Goal: Check status: Check status

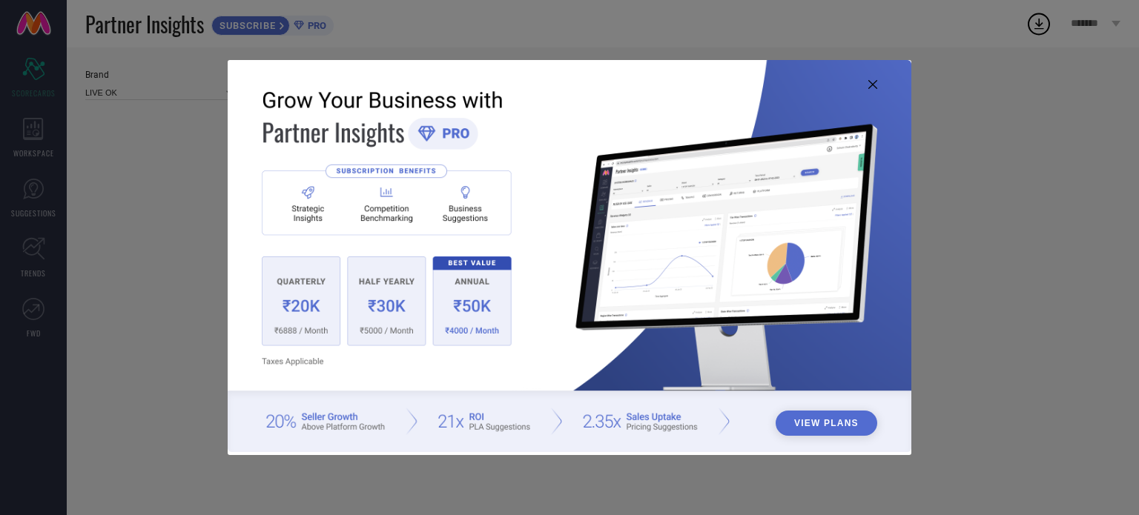
type input "All"
click at [872, 83] on icon at bounding box center [872, 84] width 9 height 9
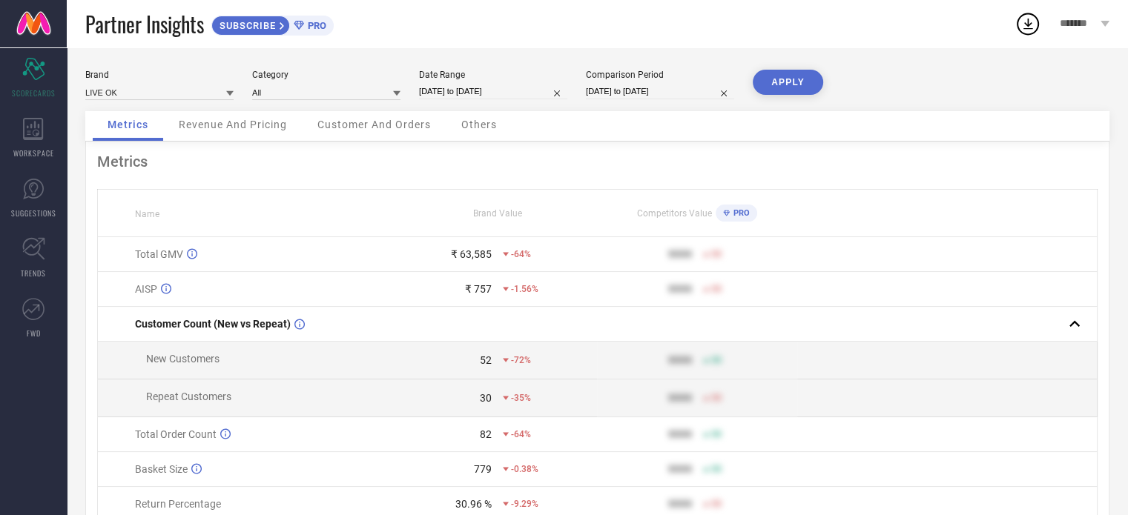
click at [463, 94] on input "[DATE] to [DATE]" at bounding box center [493, 92] width 148 height 16
select select "6"
select select "2025"
select select "7"
select select "2025"
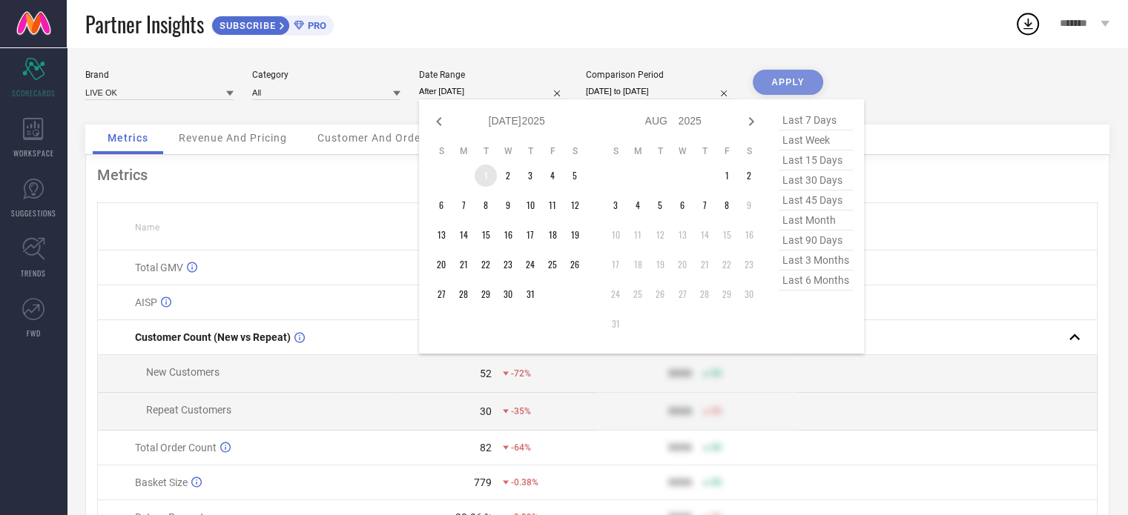
click at [482, 174] on td "1" at bounding box center [486, 176] width 22 height 22
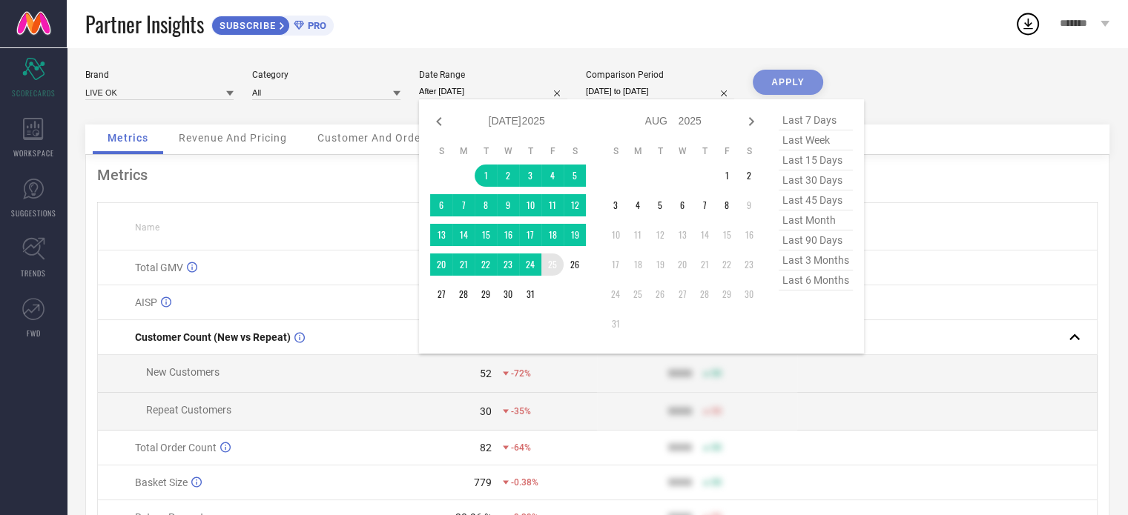
type input "[DATE] to [DATE]"
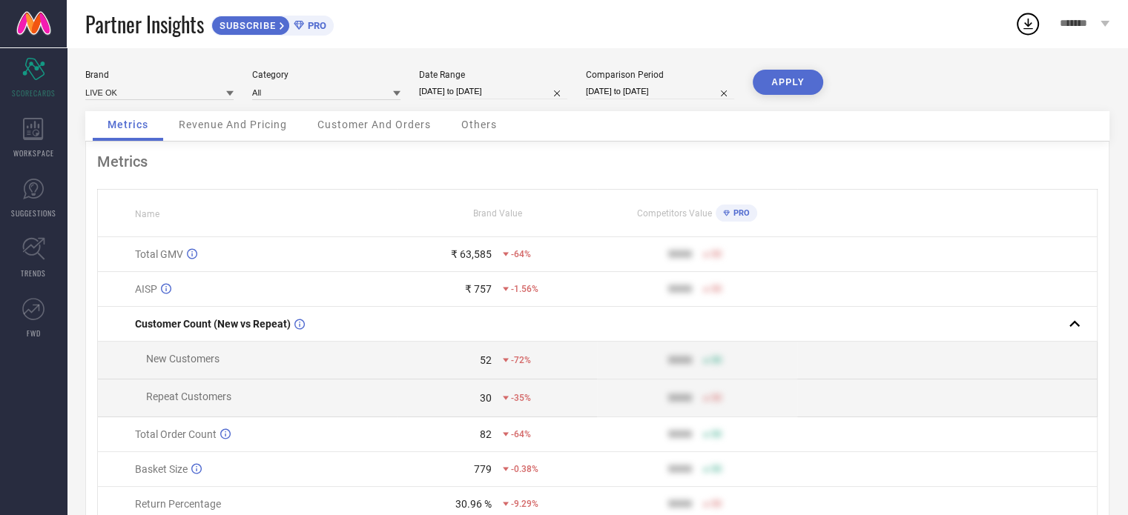
click at [784, 79] on button "APPLY" at bounding box center [788, 82] width 70 height 25
select select "6"
select select "2025"
select select "7"
select select "2025"
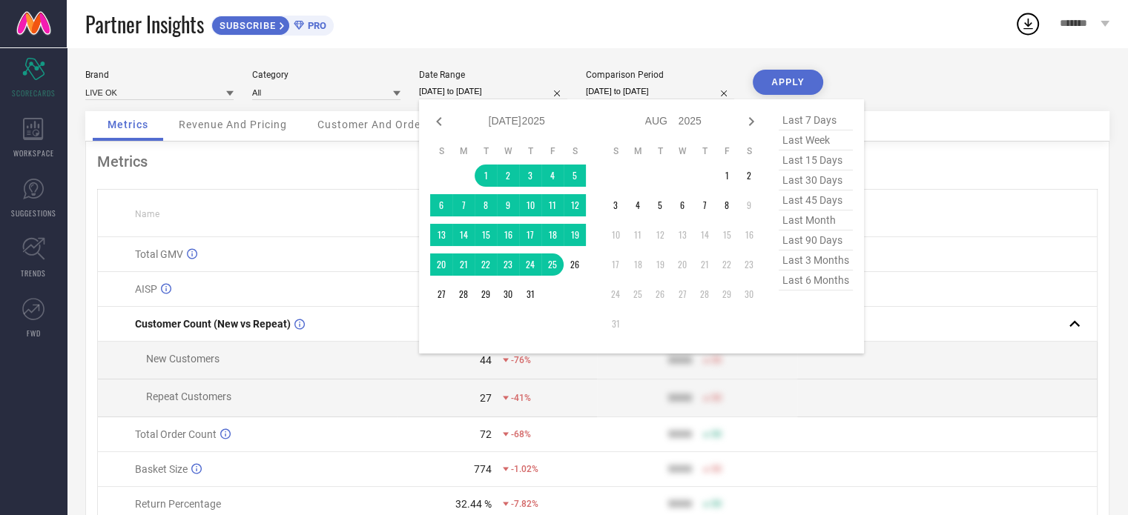
click at [489, 85] on input "[DATE] to [DATE]" at bounding box center [493, 92] width 148 height 16
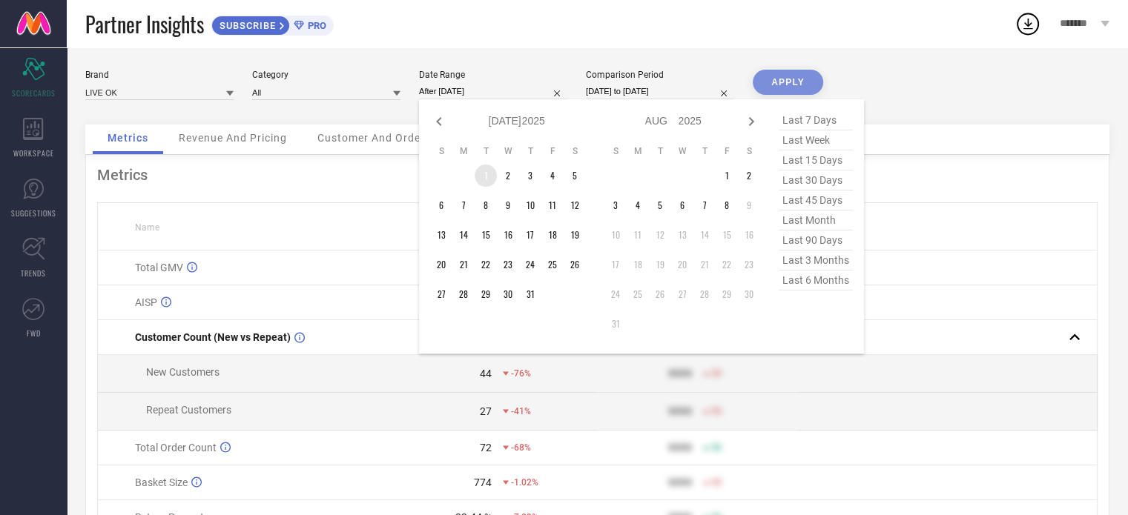
click at [485, 177] on td "1" at bounding box center [486, 176] width 22 height 22
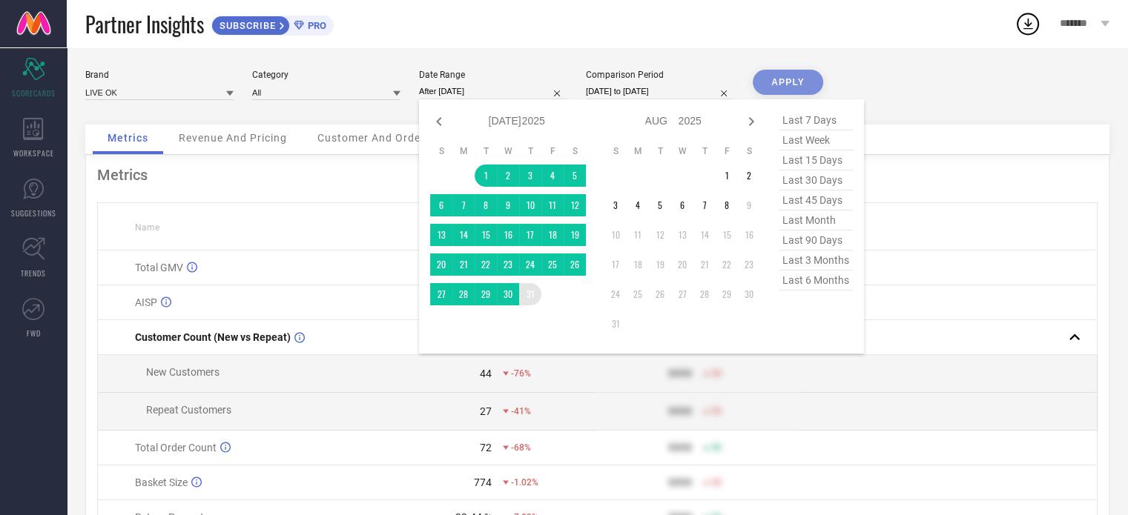
type input "[DATE] to [DATE]"
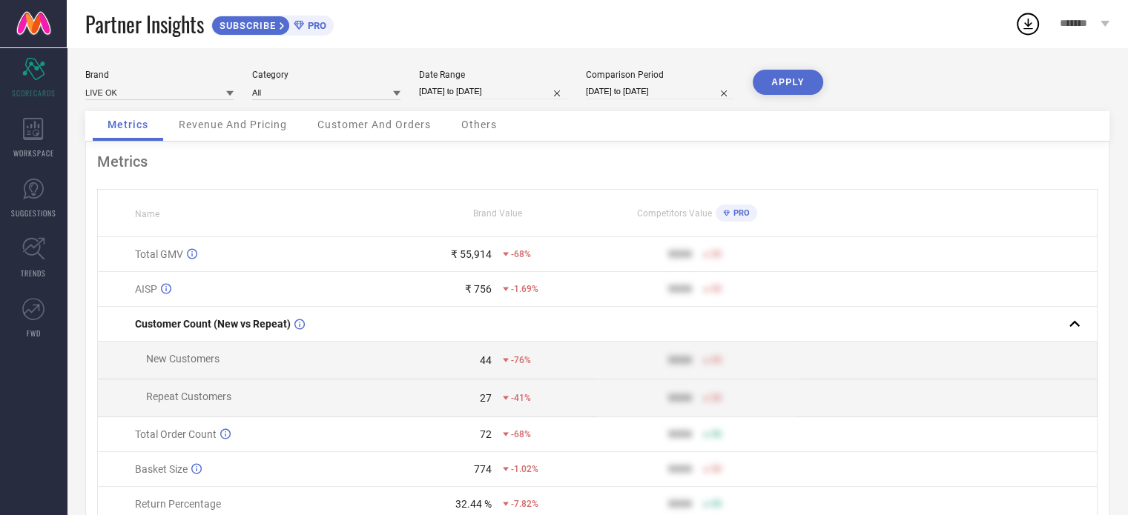
click at [801, 96] on div "APPLY" at bounding box center [788, 91] width 70 height 42
click at [786, 79] on button "APPLY" at bounding box center [788, 82] width 70 height 25
